Goal: Transaction & Acquisition: Purchase product/service

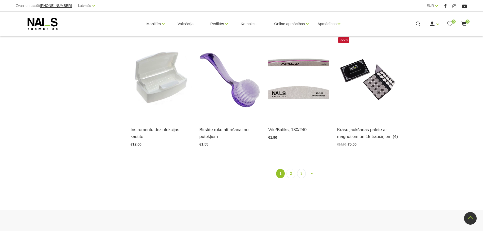
scroll to position [630, 0]
click at [293, 176] on link "2" at bounding box center [290, 173] width 9 height 9
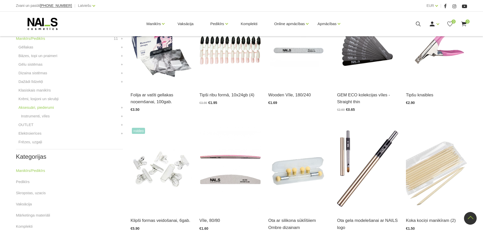
scroll to position [156, 0]
click at [36, 133] on link "Elektroierīces" at bounding box center [29, 133] width 23 height 6
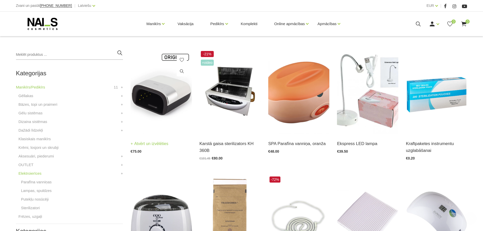
scroll to position [119, 0]
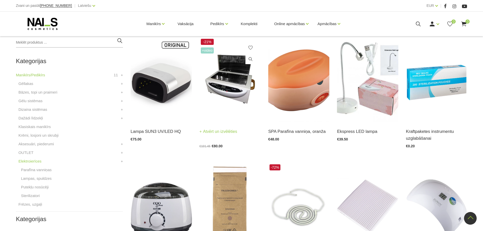
click at [215, 108] on img at bounding box center [229, 80] width 61 height 84
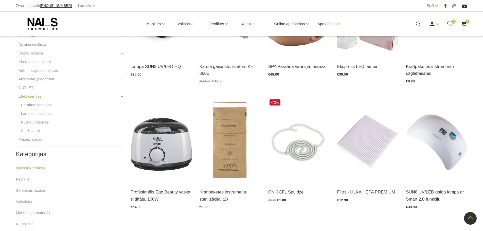
scroll to position [185, 0]
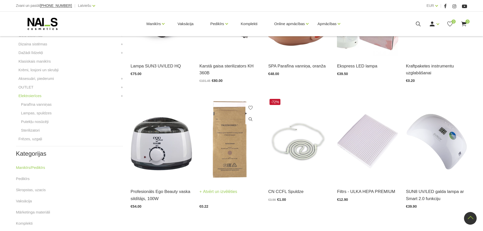
click at [235, 176] on img at bounding box center [229, 140] width 61 height 84
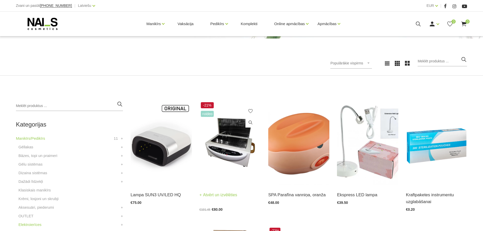
scroll to position [56, 0]
click at [237, 157] on img at bounding box center [229, 143] width 61 height 84
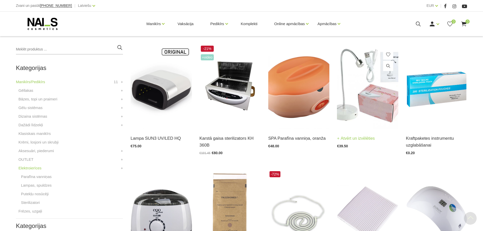
scroll to position [114, 0]
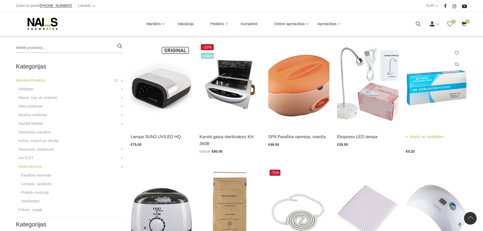
click at [436, 99] on img at bounding box center [436, 85] width 61 height 84
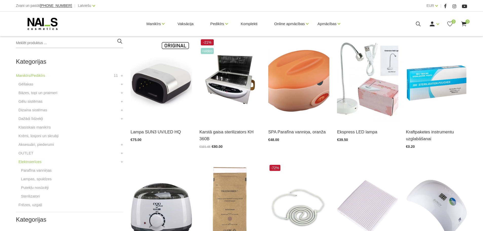
scroll to position [123, 0]
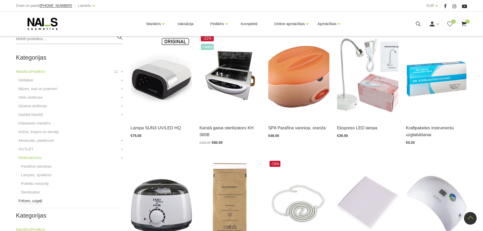
click at [28, 200] on link "Frēzes, uzgaļi" at bounding box center [30, 201] width 24 height 6
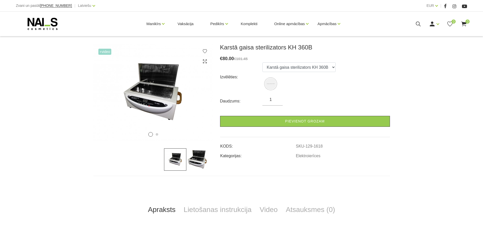
scroll to position [64, 0]
click at [161, 104] on img at bounding box center [152, 91] width 119 height 97
click at [191, 96] on icon at bounding box center [197, 96] width 15 height 15
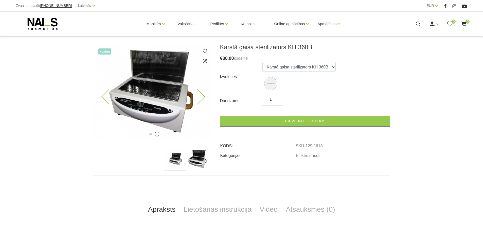
click at [191, 96] on icon at bounding box center [197, 96] width 15 height 15
click at [203, 96] on icon at bounding box center [197, 96] width 15 height 15
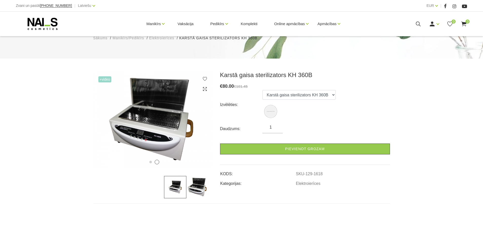
scroll to position [36, 0]
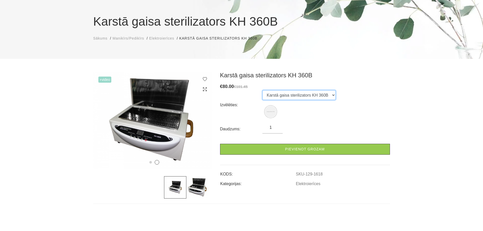
click at [277, 92] on select "Karstā gaisa sterilizators KH 360B" at bounding box center [298, 95] width 73 height 10
click at [339, 56] on div "Karstā gaisa sterilizators KH 360B Sākums Manikīrs/Pedikīrs Elektroierīces Kars…" at bounding box center [241, 29] width 483 height 59
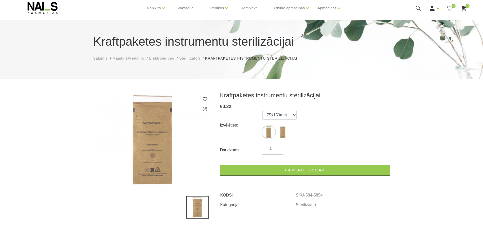
scroll to position [20, 0]
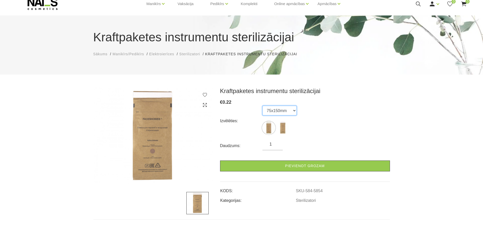
click at [274, 110] on select "75x150mm 100x200mm" at bounding box center [279, 111] width 34 height 10
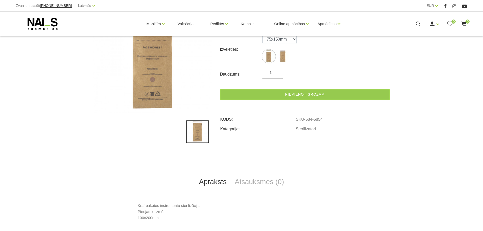
click at [275, 77] on div "1" at bounding box center [272, 74] width 20 height 9
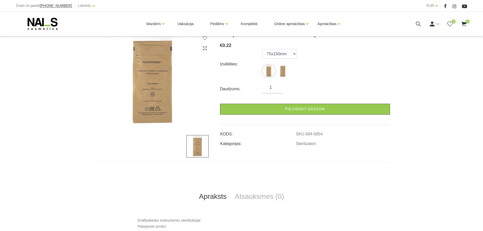
scroll to position [76, 0]
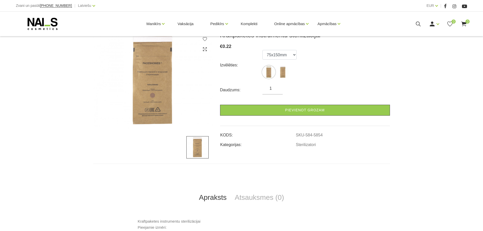
click at [273, 89] on input "1" at bounding box center [272, 88] width 20 height 6
type input "50"
click at [333, 89] on div "Daudzums: 50" at bounding box center [305, 89] width 170 height 9
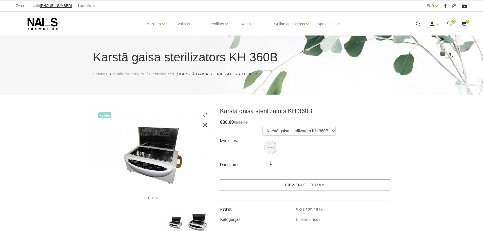
click at [295, 188] on link "Pievienot grozam" at bounding box center [305, 184] width 170 height 11
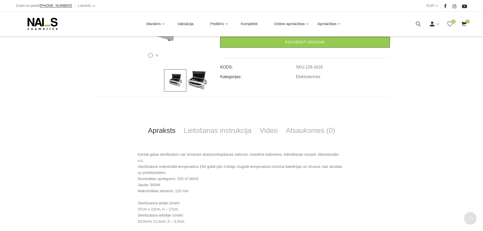
scroll to position [143, 0]
click at [218, 133] on link "Lietošanas instrukcija" at bounding box center [217, 130] width 76 height 17
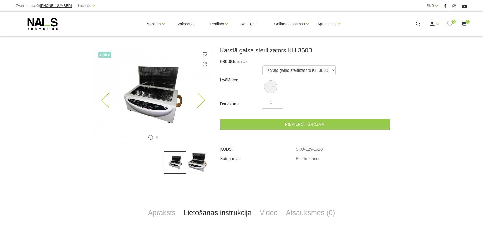
scroll to position [50, 0]
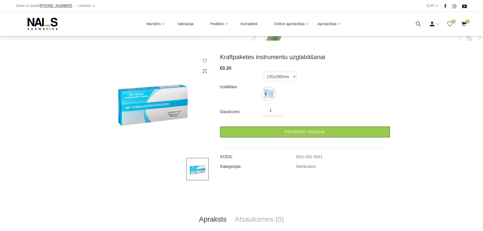
scroll to position [56, 0]
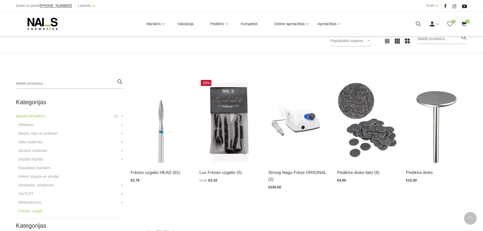
scroll to position [78, 0]
click at [32, 203] on link "Elektroierīces" at bounding box center [29, 202] width 23 height 6
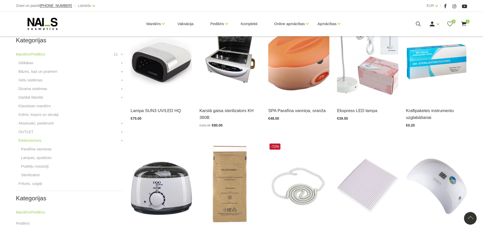
scroll to position [138, 0]
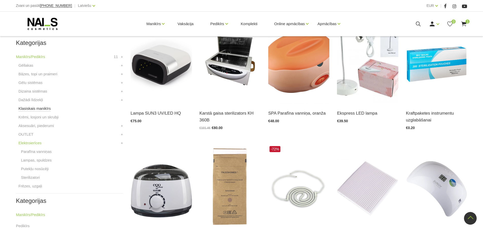
click at [37, 107] on link "Klasiskais manikīrs" at bounding box center [34, 108] width 32 height 6
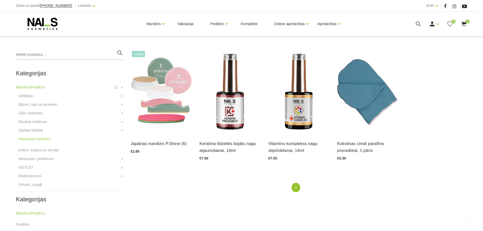
scroll to position [107, 0]
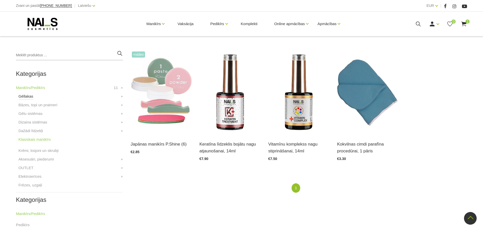
click at [23, 94] on link "Gēllakas" at bounding box center [25, 96] width 15 height 6
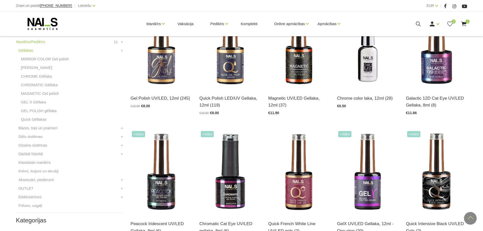
scroll to position [153, 0]
click at [38, 104] on link "GEL X Gēllaka" at bounding box center [33, 102] width 25 height 6
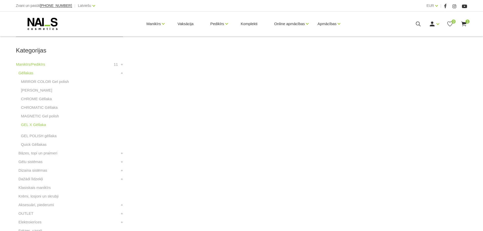
scroll to position [131, 0]
click at [45, 135] on link "GEL POLISH gēllaka" at bounding box center [38, 135] width 35 height 6
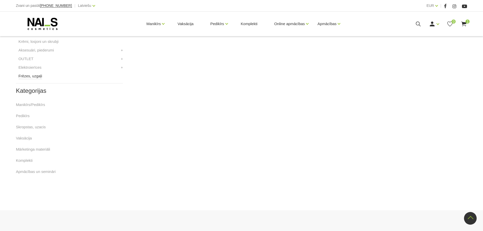
scroll to position [166, 0]
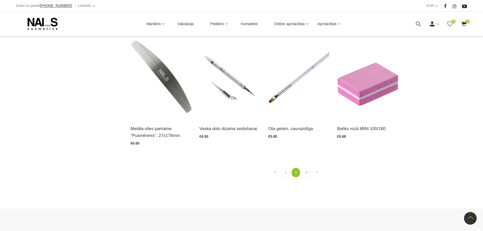
scroll to position [621, 0]
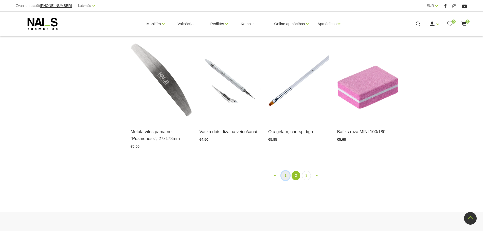
click at [285, 175] on link "1" at bounding box center [285, 175] width 9 height 9
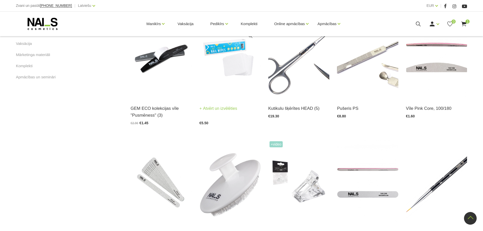
scroll to position [316, 0]
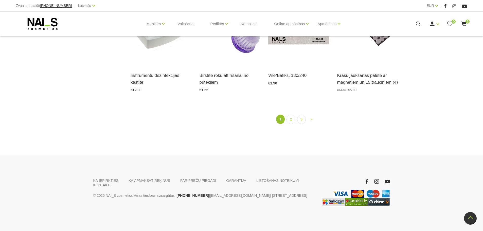
scroll to position [630, 0]
